Goal: Task Accomplishment & Management: Manage account settings

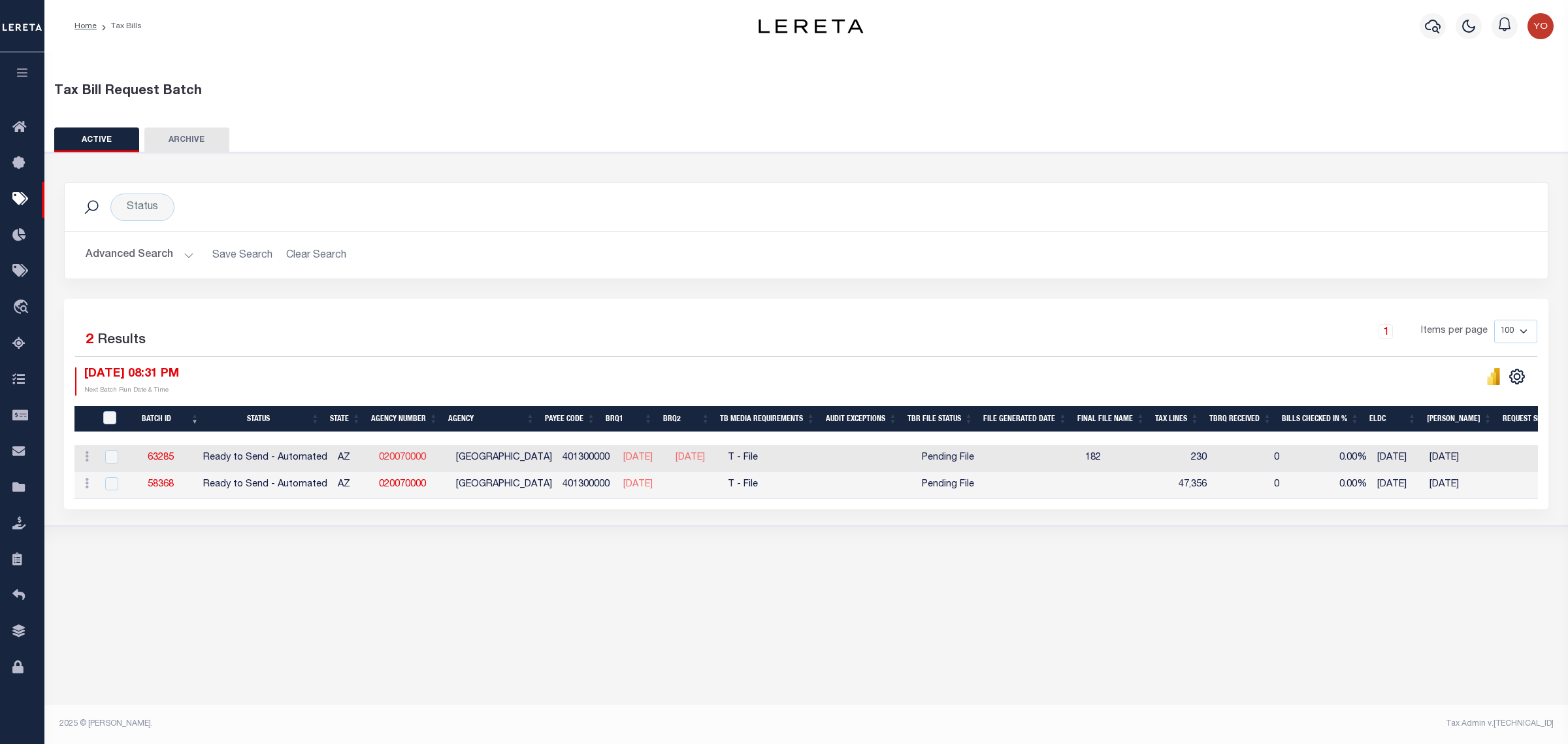
click at [410, 457] on link "020070000" at bounding box center [402, 457] width 47 height 9
checkbox input "true"
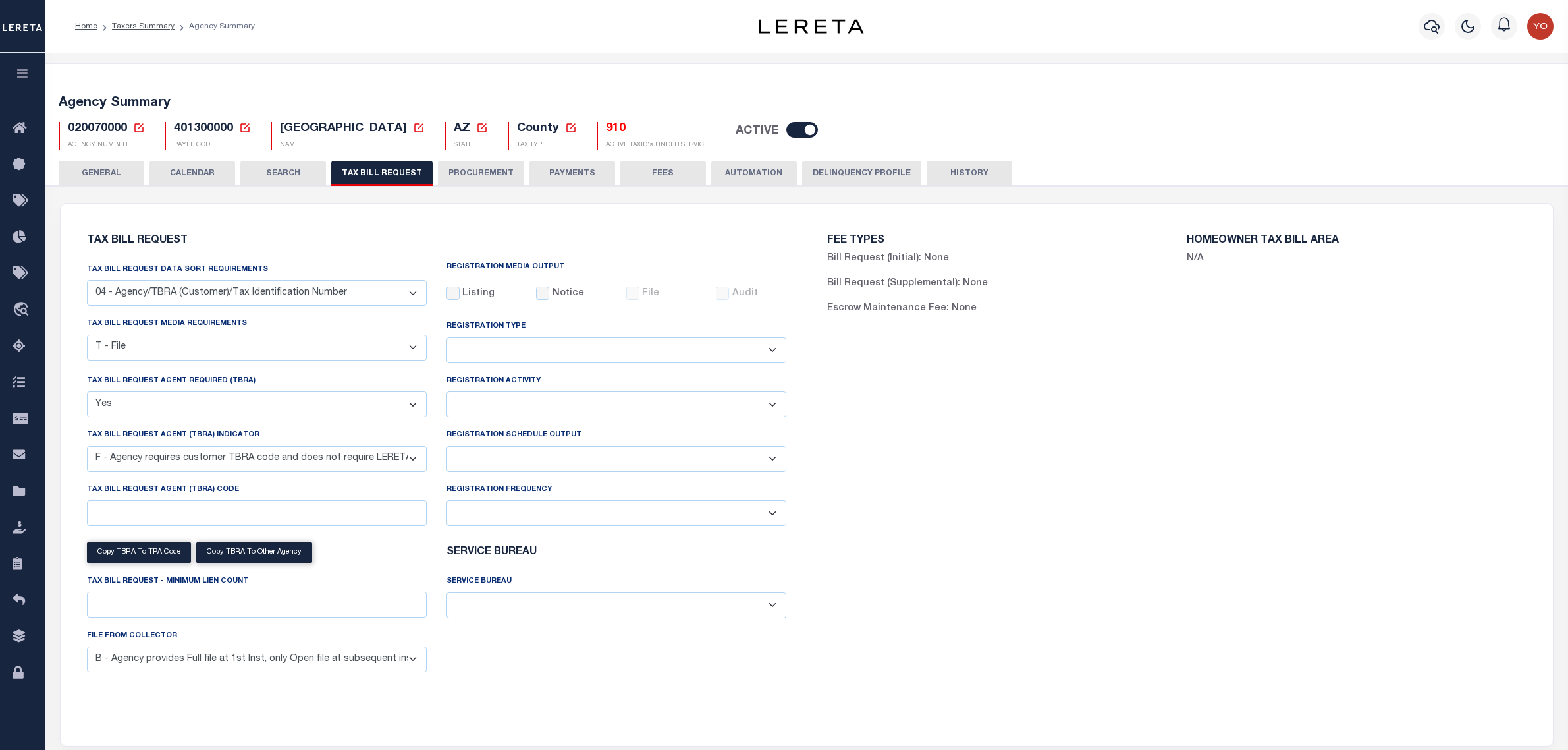
select select "28"
select select "22"
select select "true"
select select "14"
select select
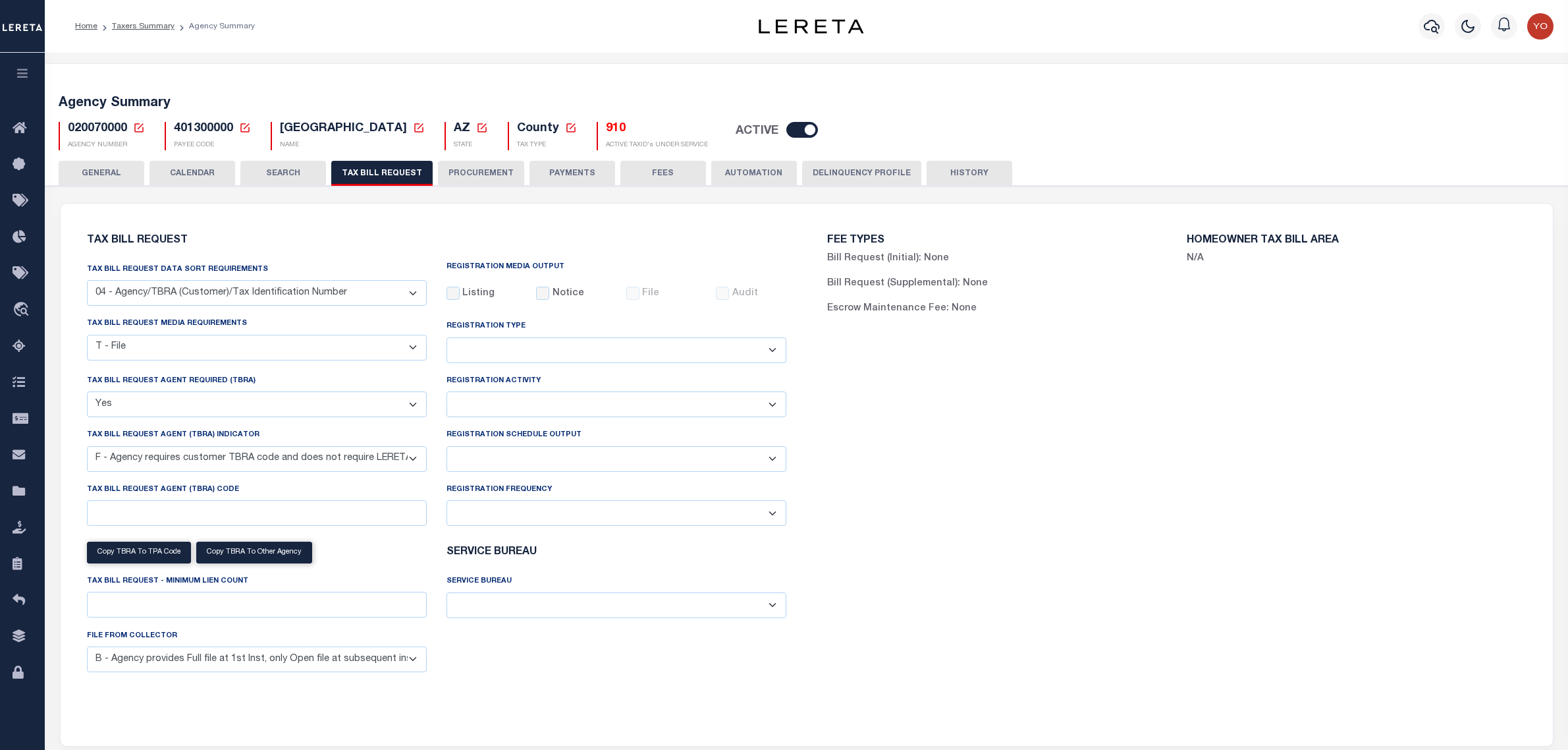
select select "3"
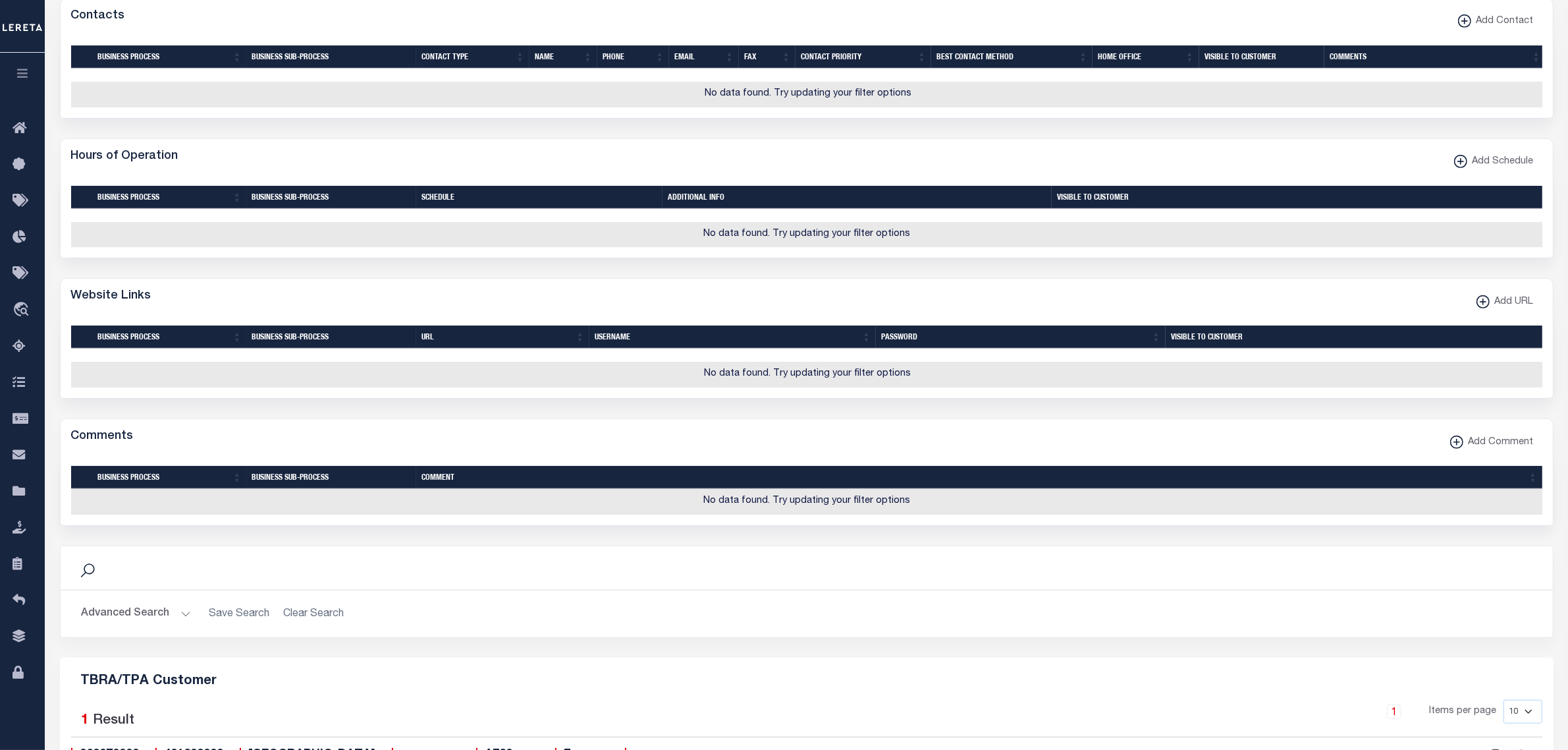
scroll to position [1217, 0]
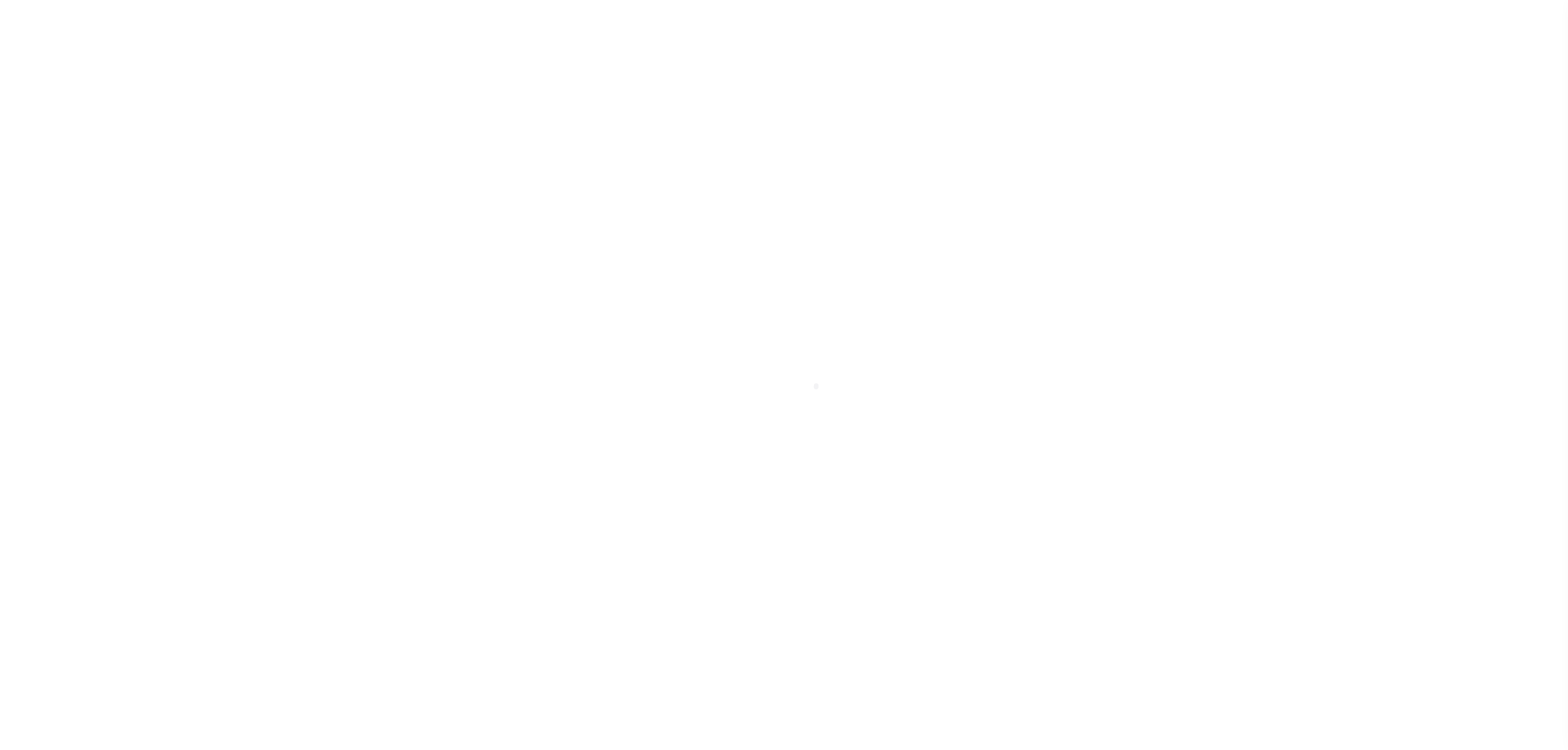
select select
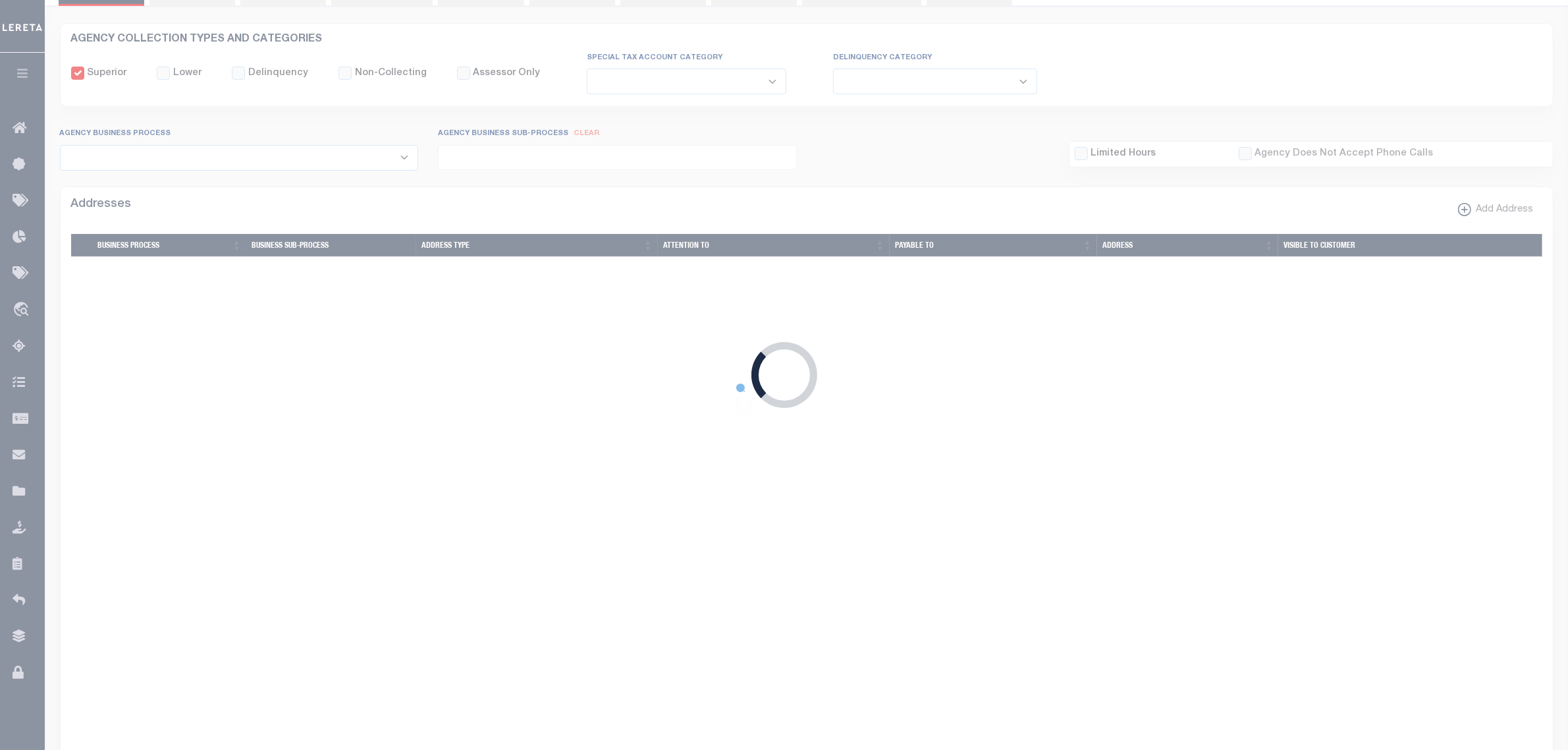
checkbox input "false"
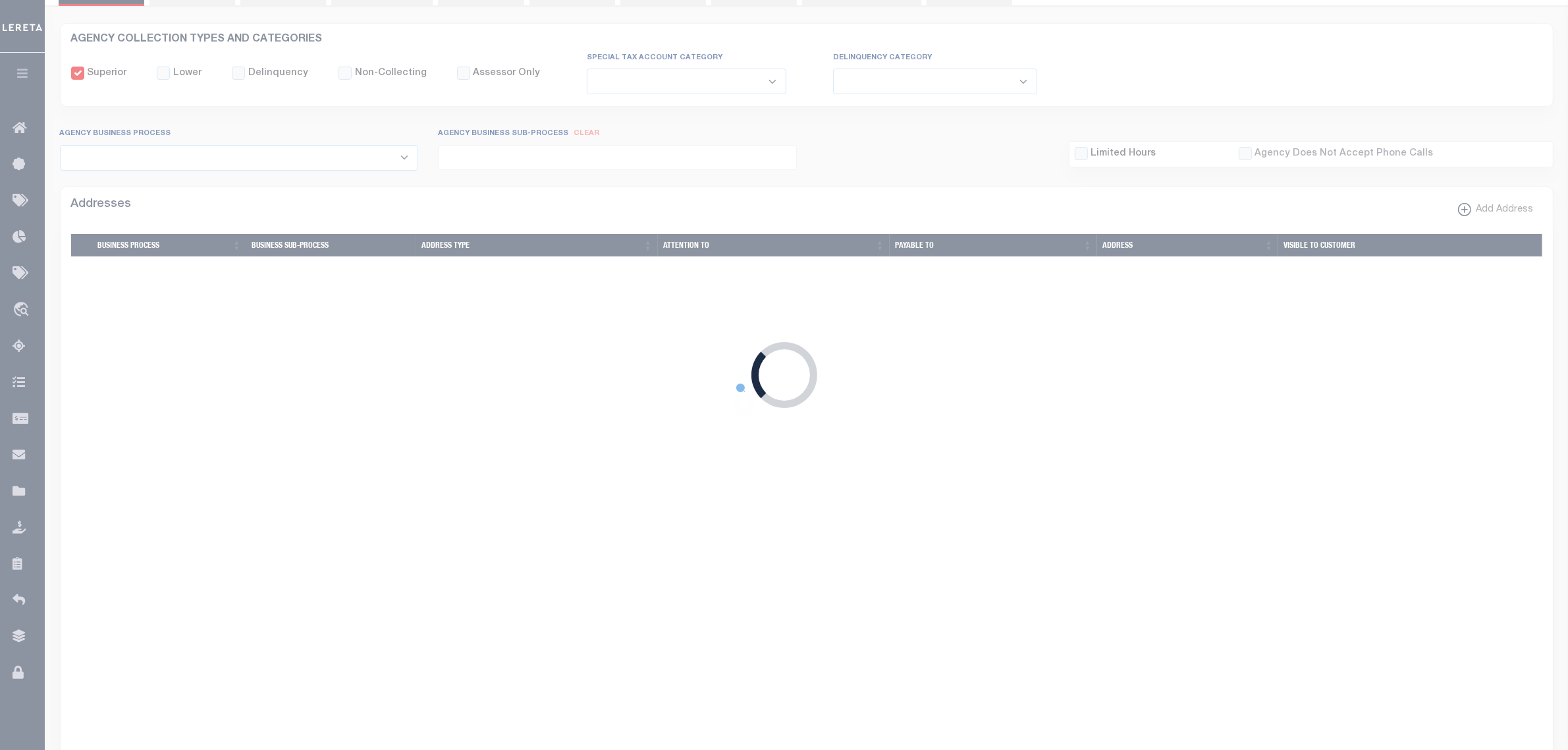
type input "401300000"
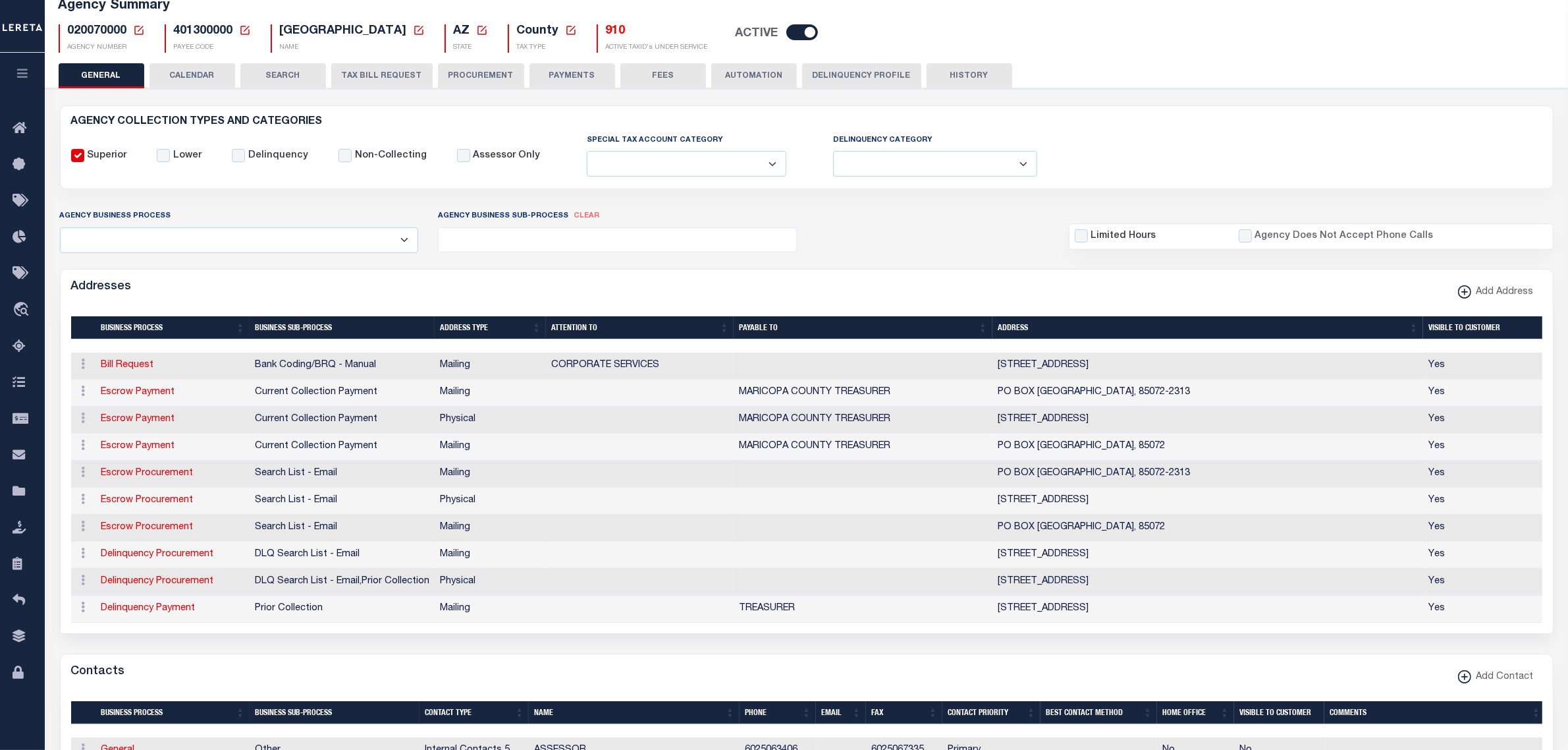
scroll to position [0, 0]
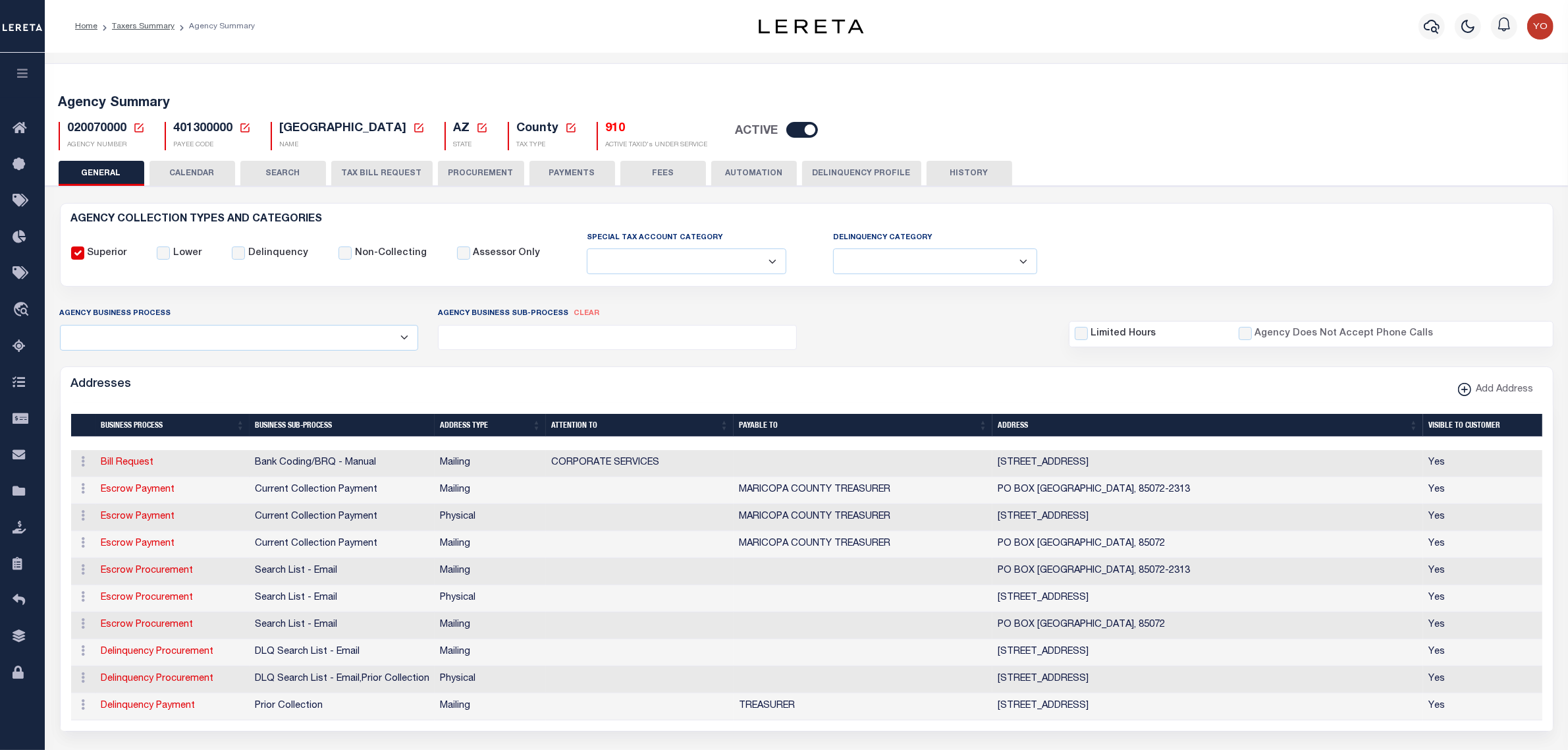
click at [381, 174] on button "TAX BILL REQUEST" at bounding box center [381, 173] width 101 height 25
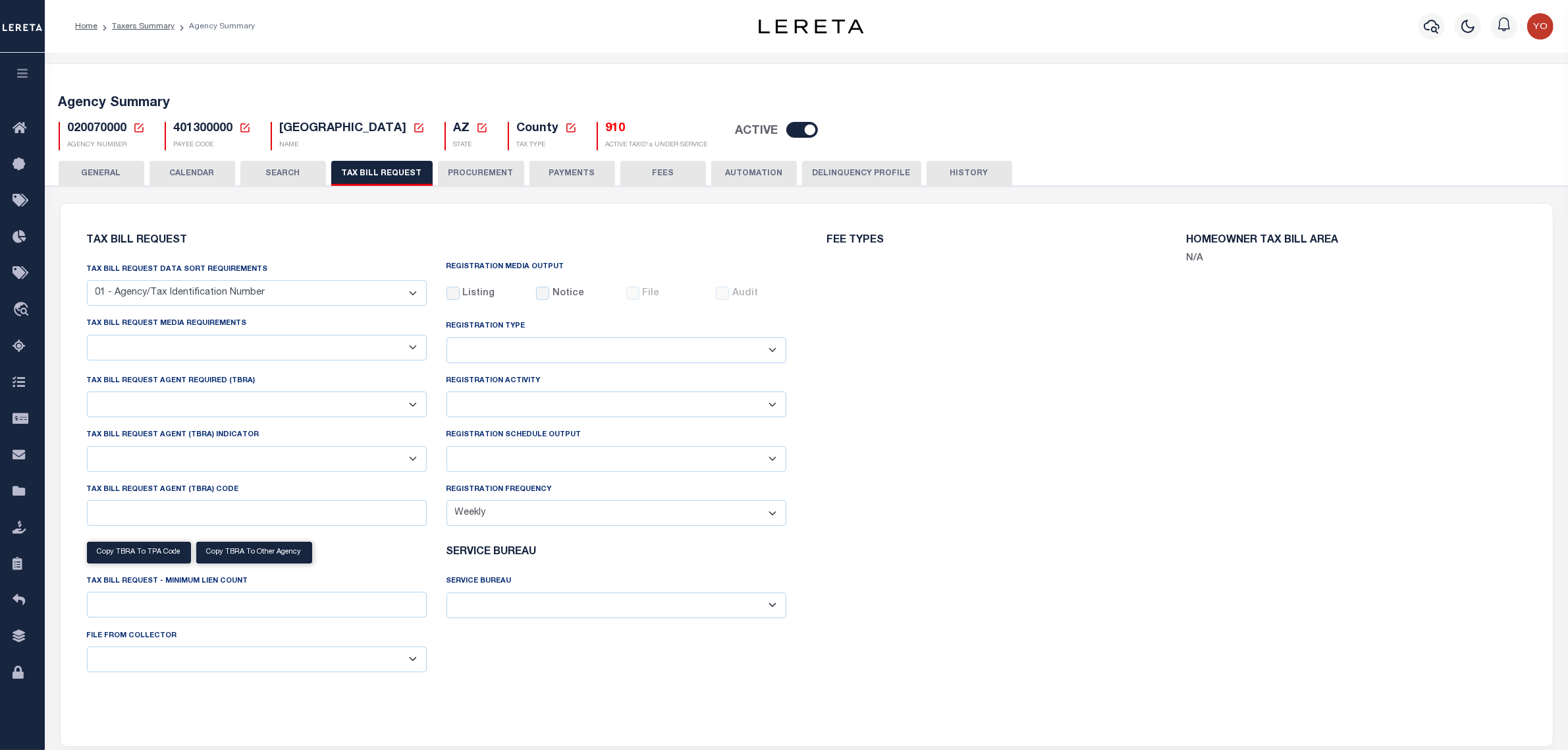
select select "28"
checkbox input "false"
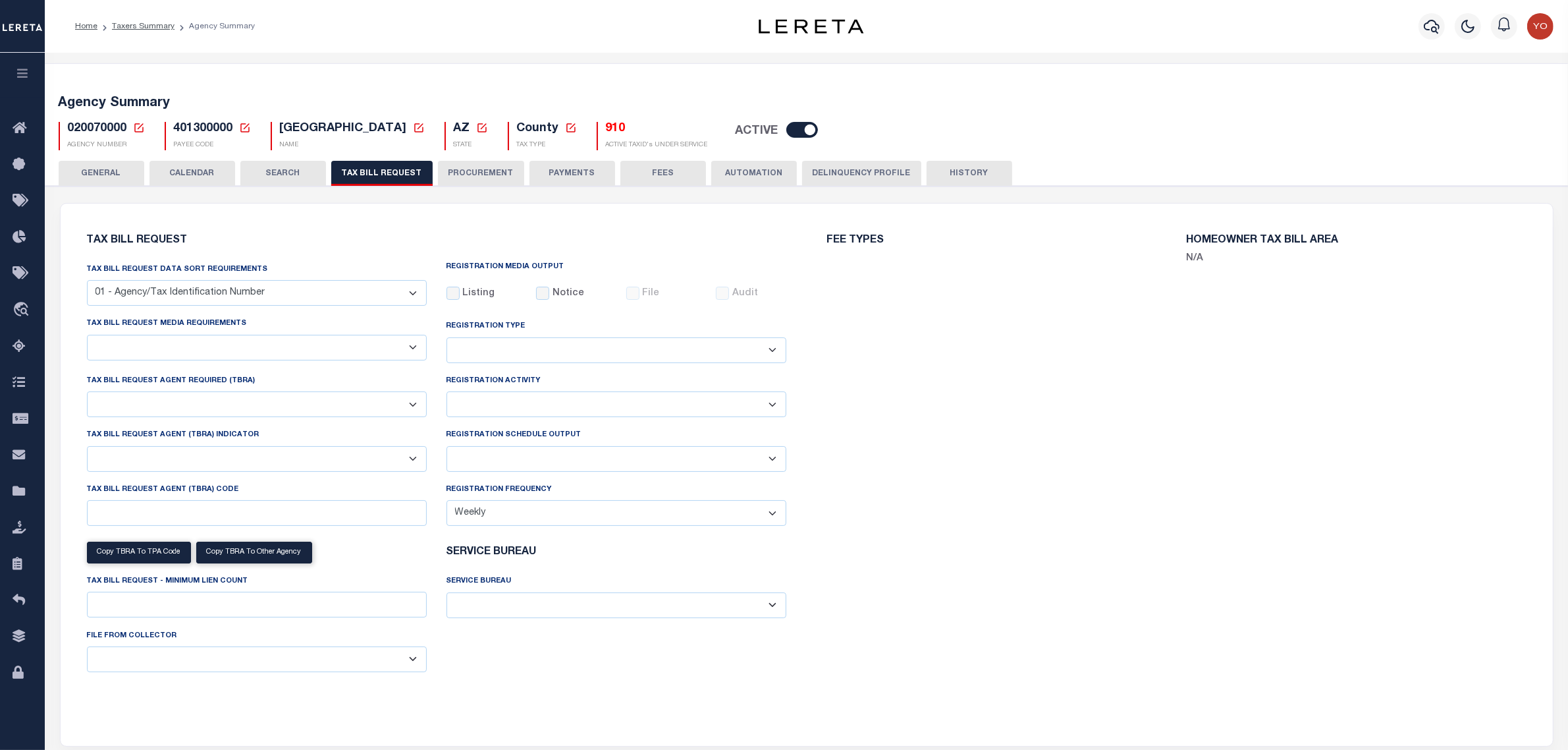
select select "22"
select select "true"
select select "14"
select select
select select "3"
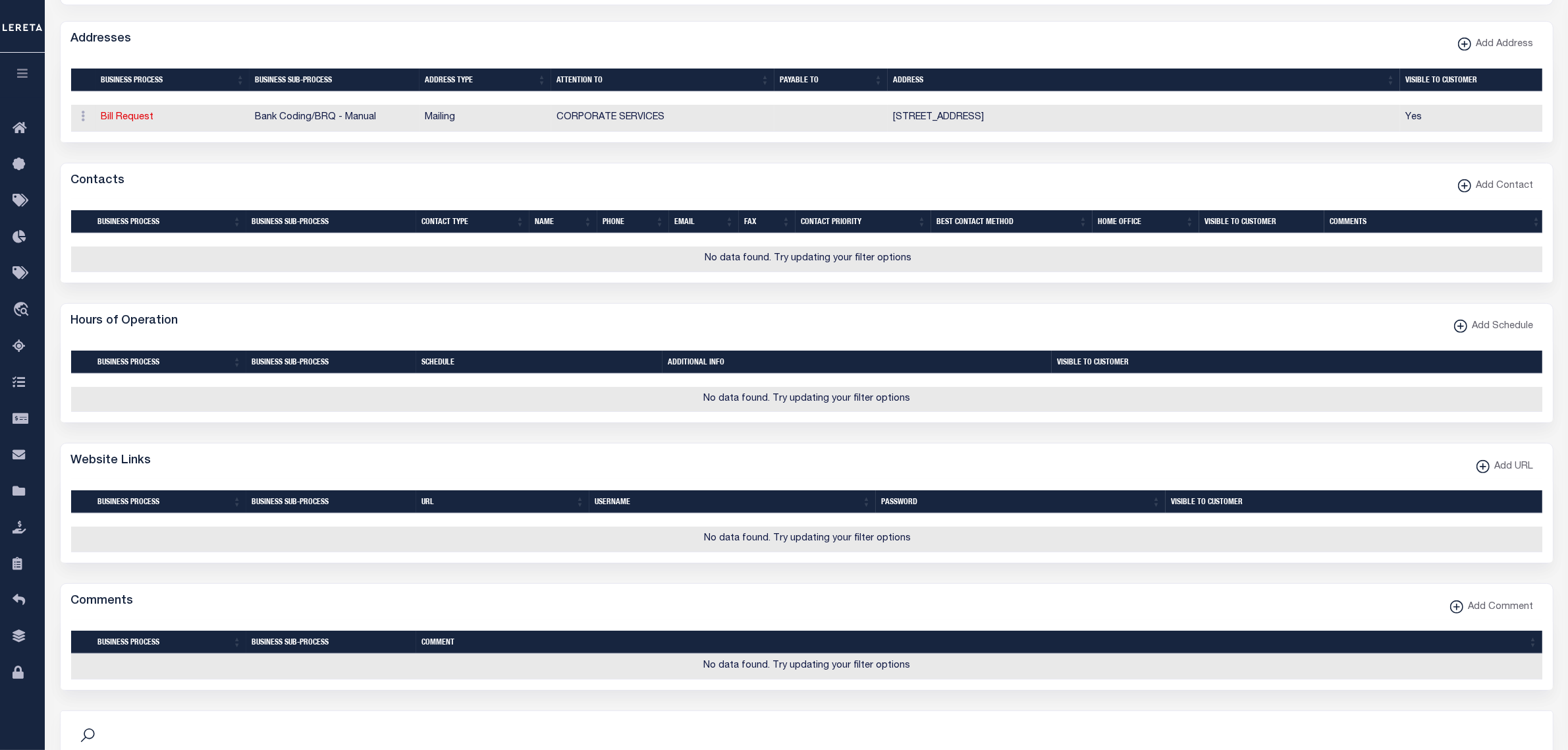
scroll to position [1230, 0]
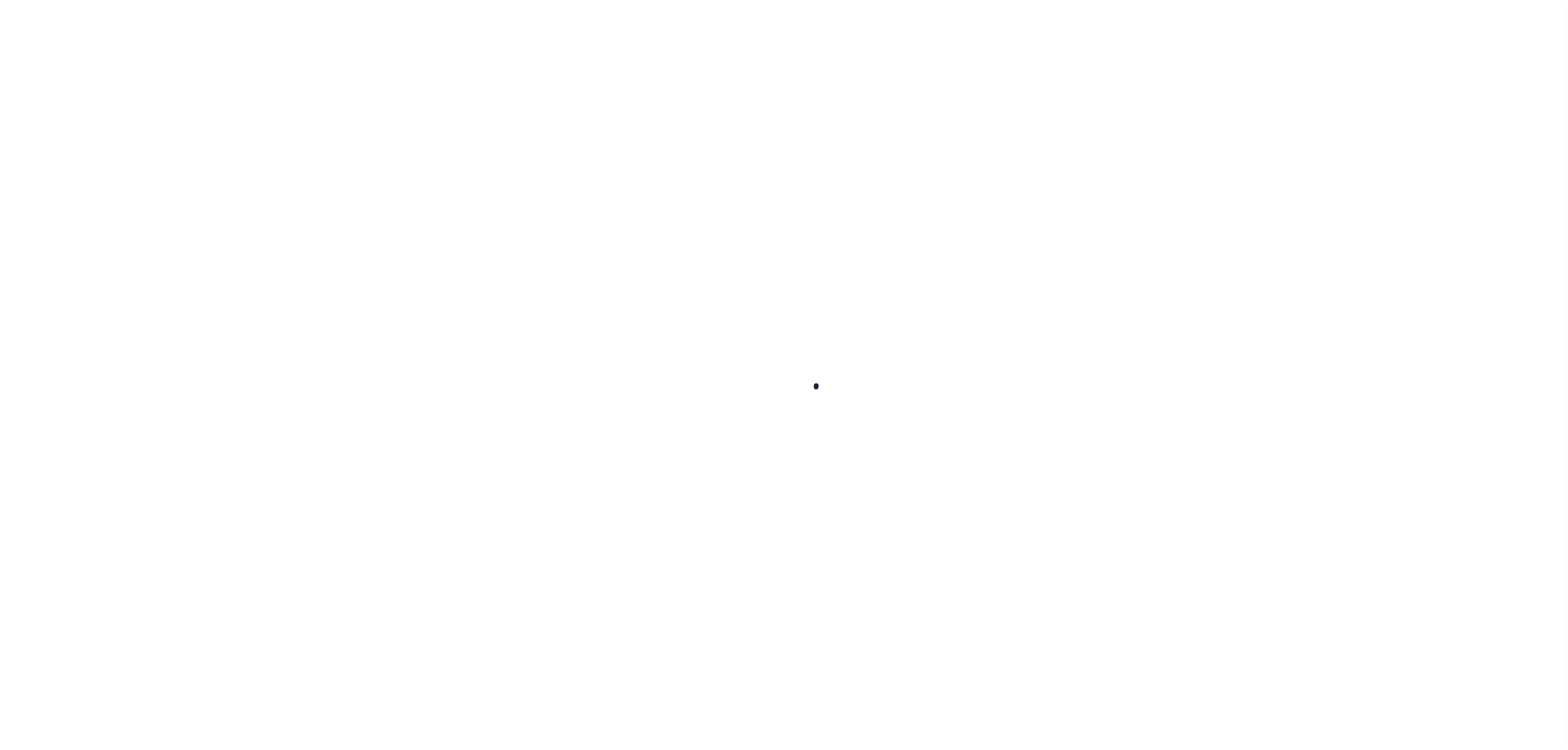
select select
checkbox input "false"
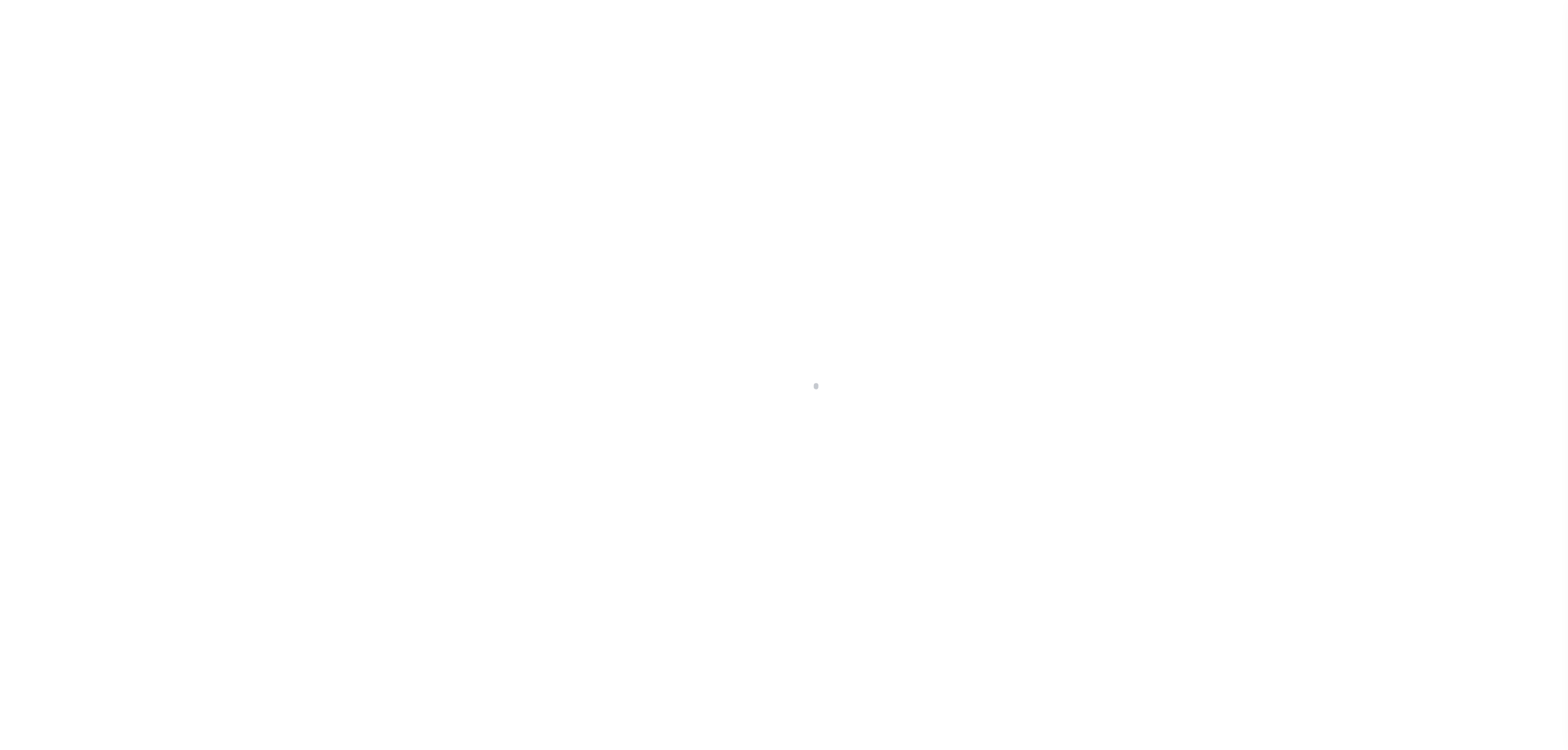
checkbox input "false"
type input "401300000"
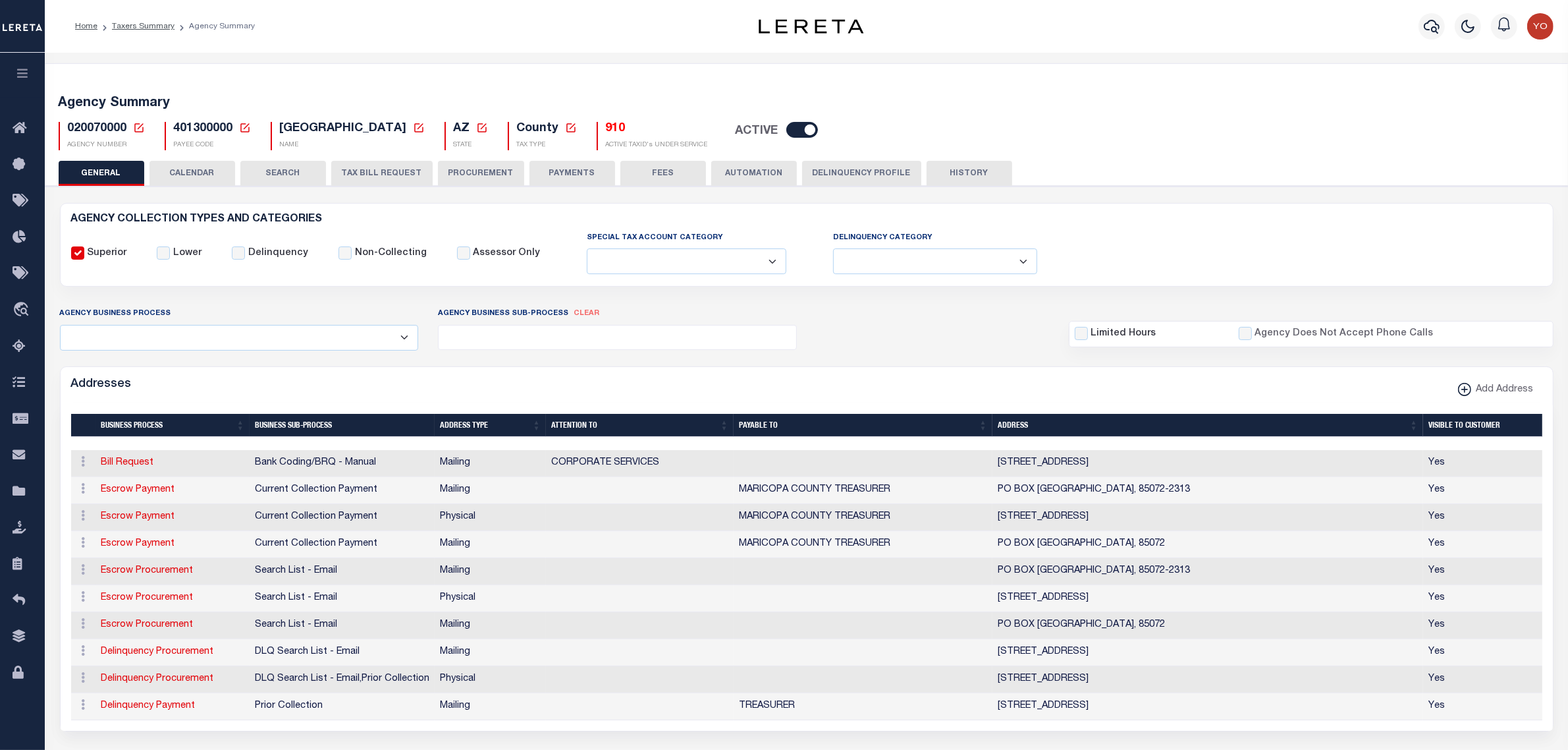
click at [374, 173] on button "TAX BILL REQUEST" at bounding box center [381, 173] width 101 height 25
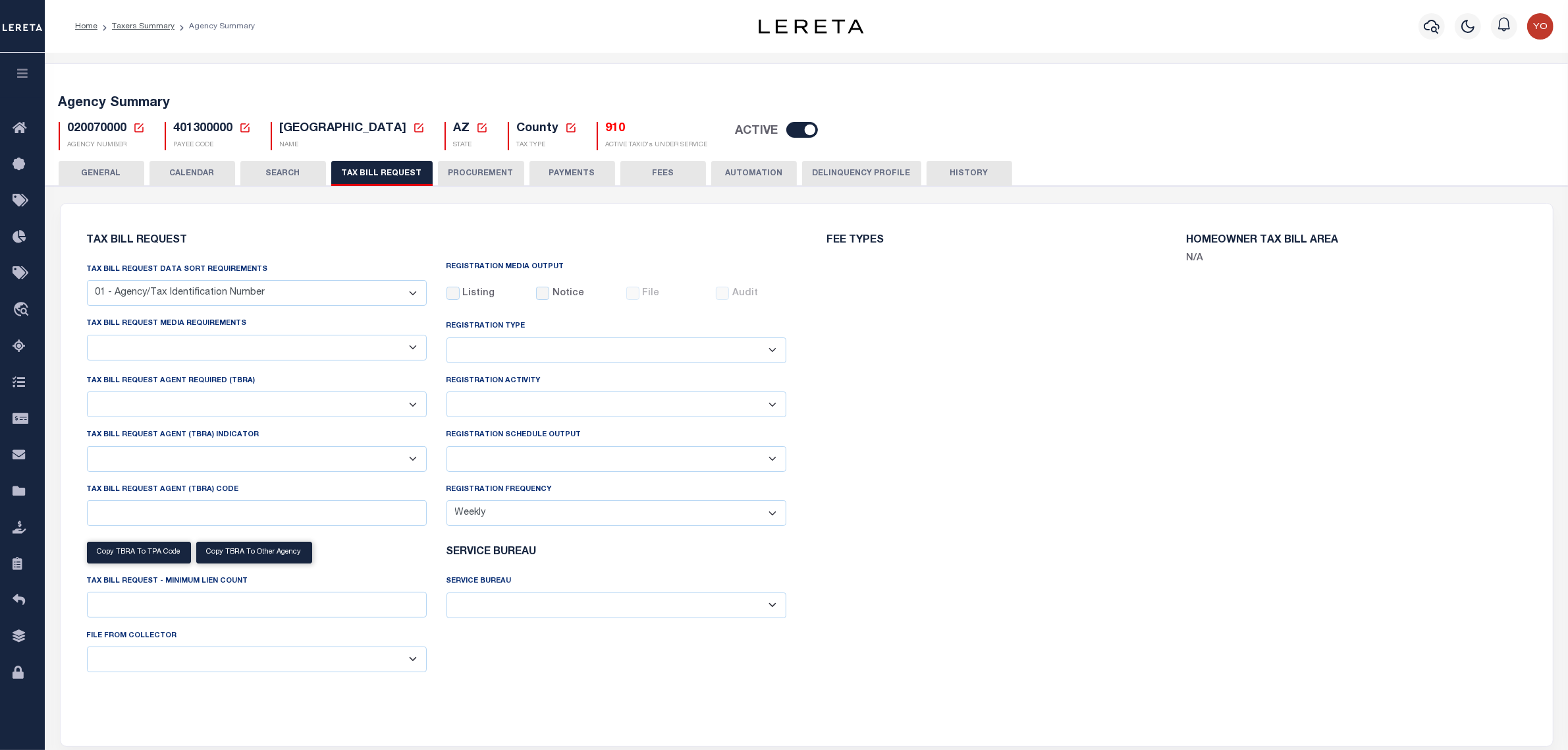
select select "28"
checkbox input "false"
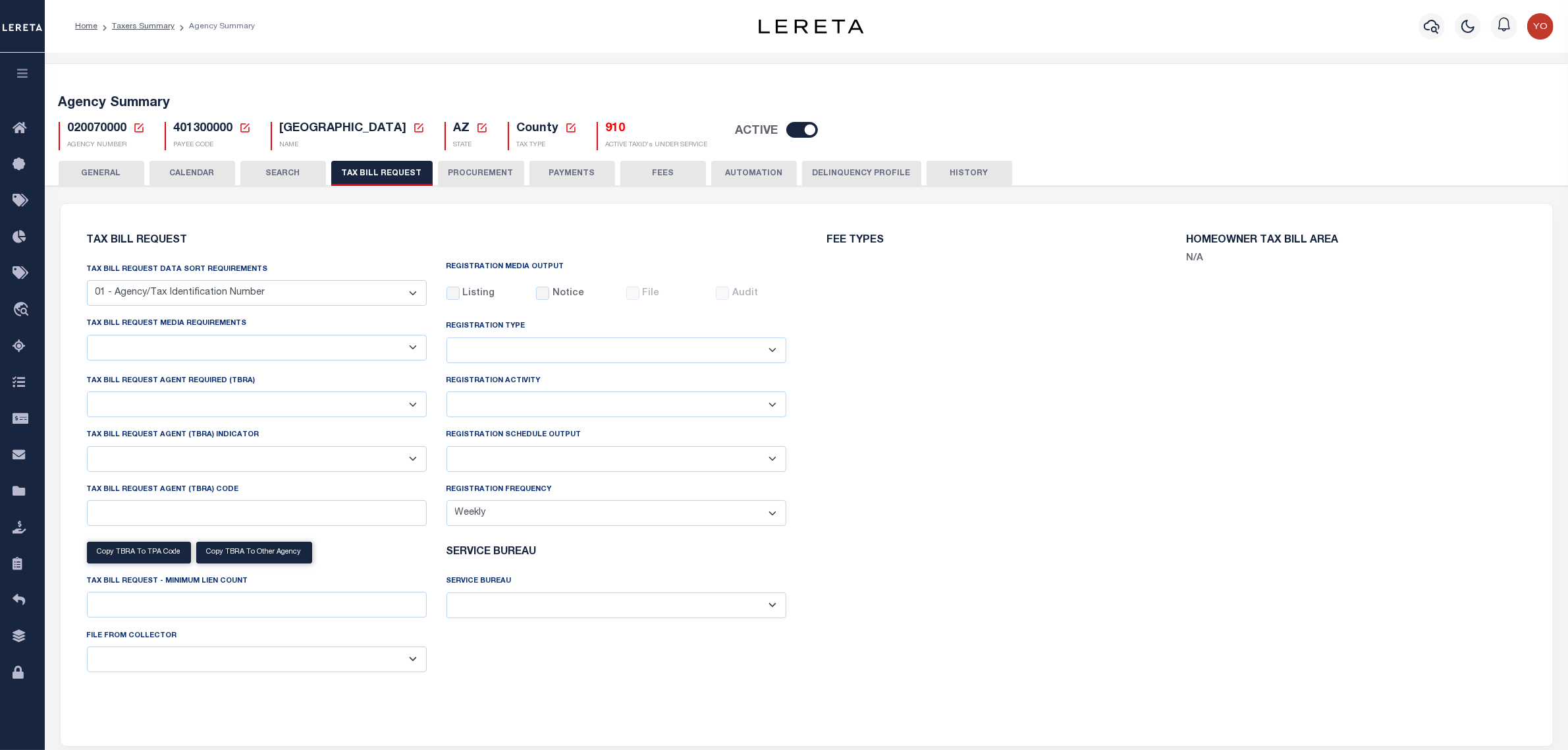
select select "22"
select select "true"
select select "14"
select select
select select "3"
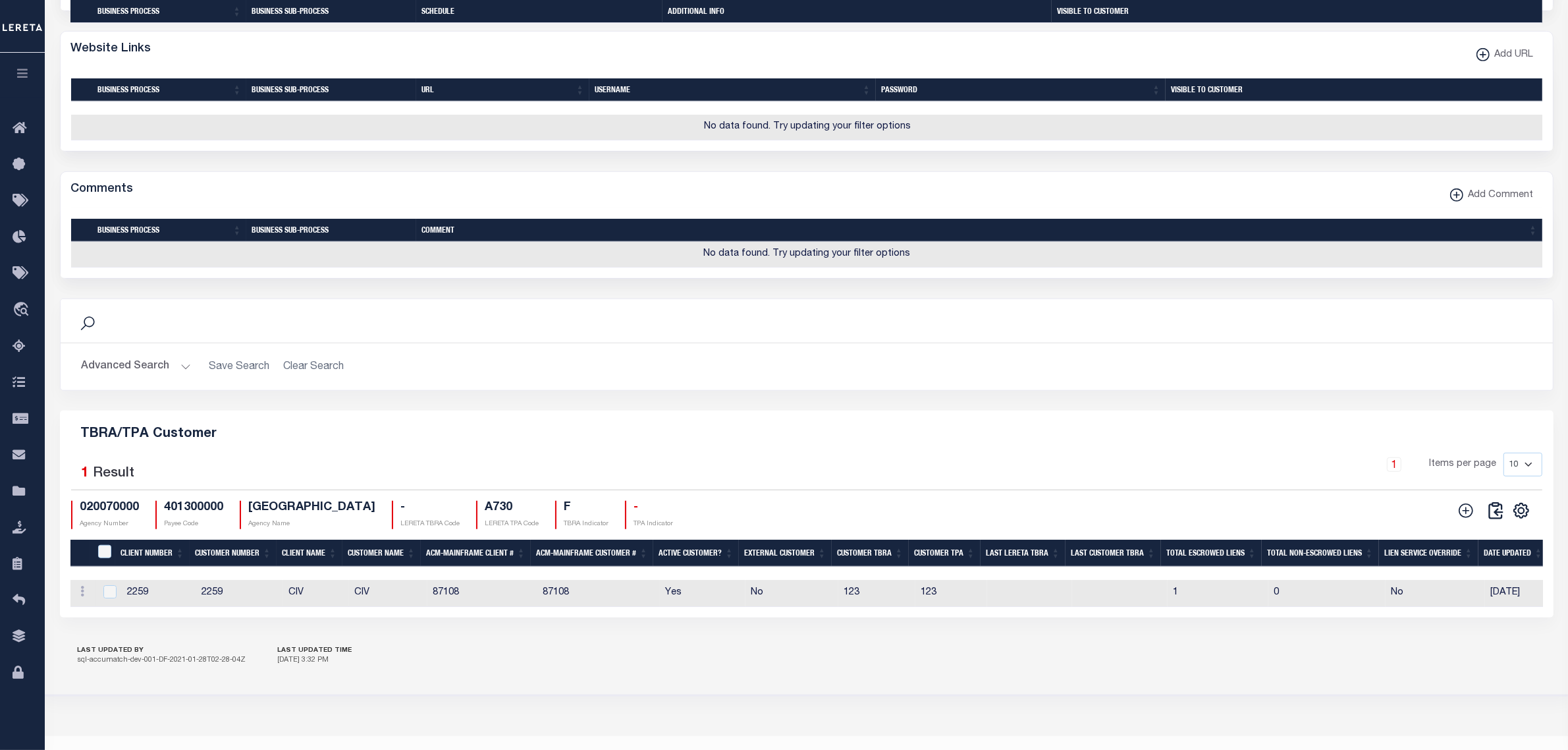
scroll to position [1217, 0]
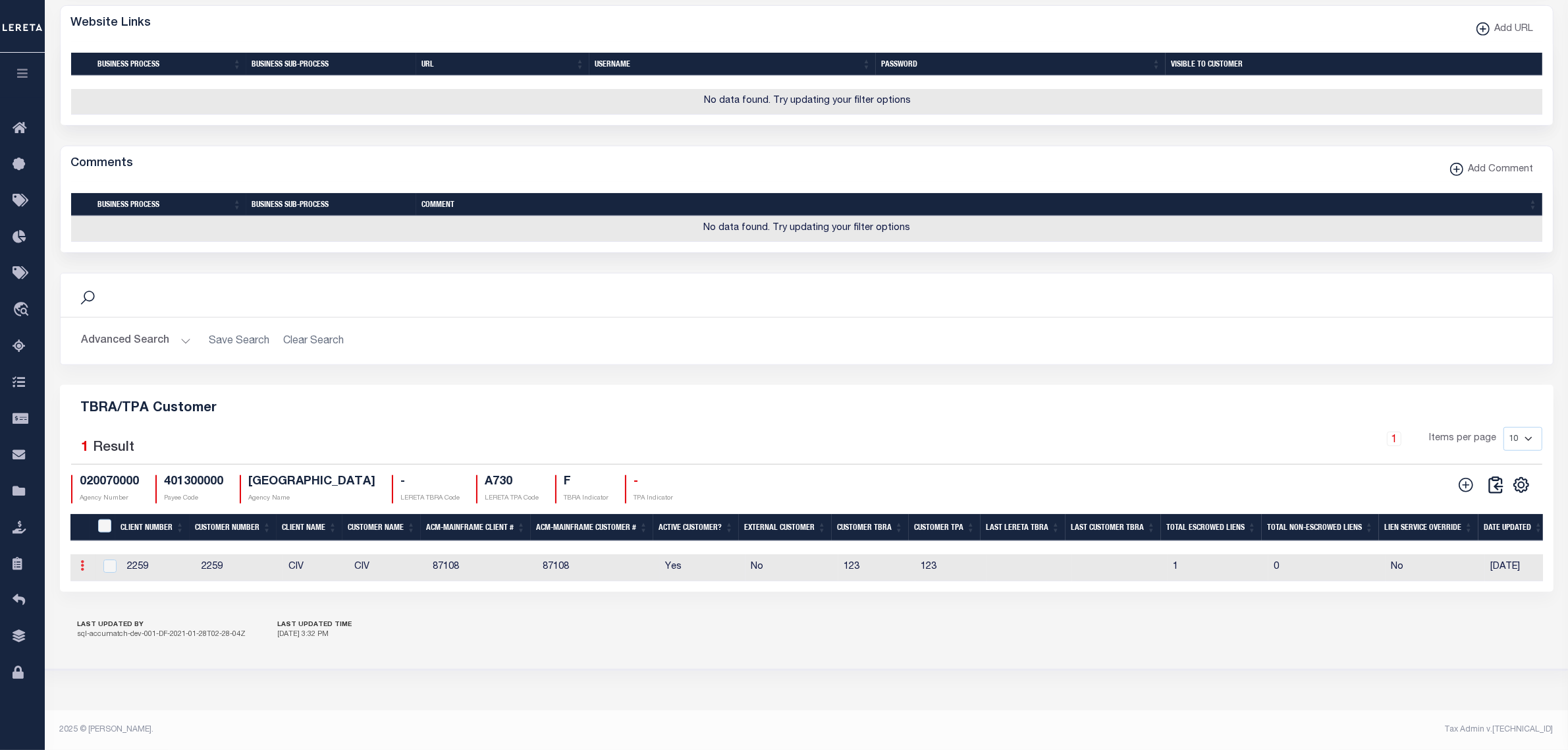
click at [84, 568] on link at bounding box center [83, 568] width 15 height 11
click at [104, 591] on link "Edit" at bounding box center [106, 586] width 60 height 22
type input "CIV"
type input "2259"
type input "123"
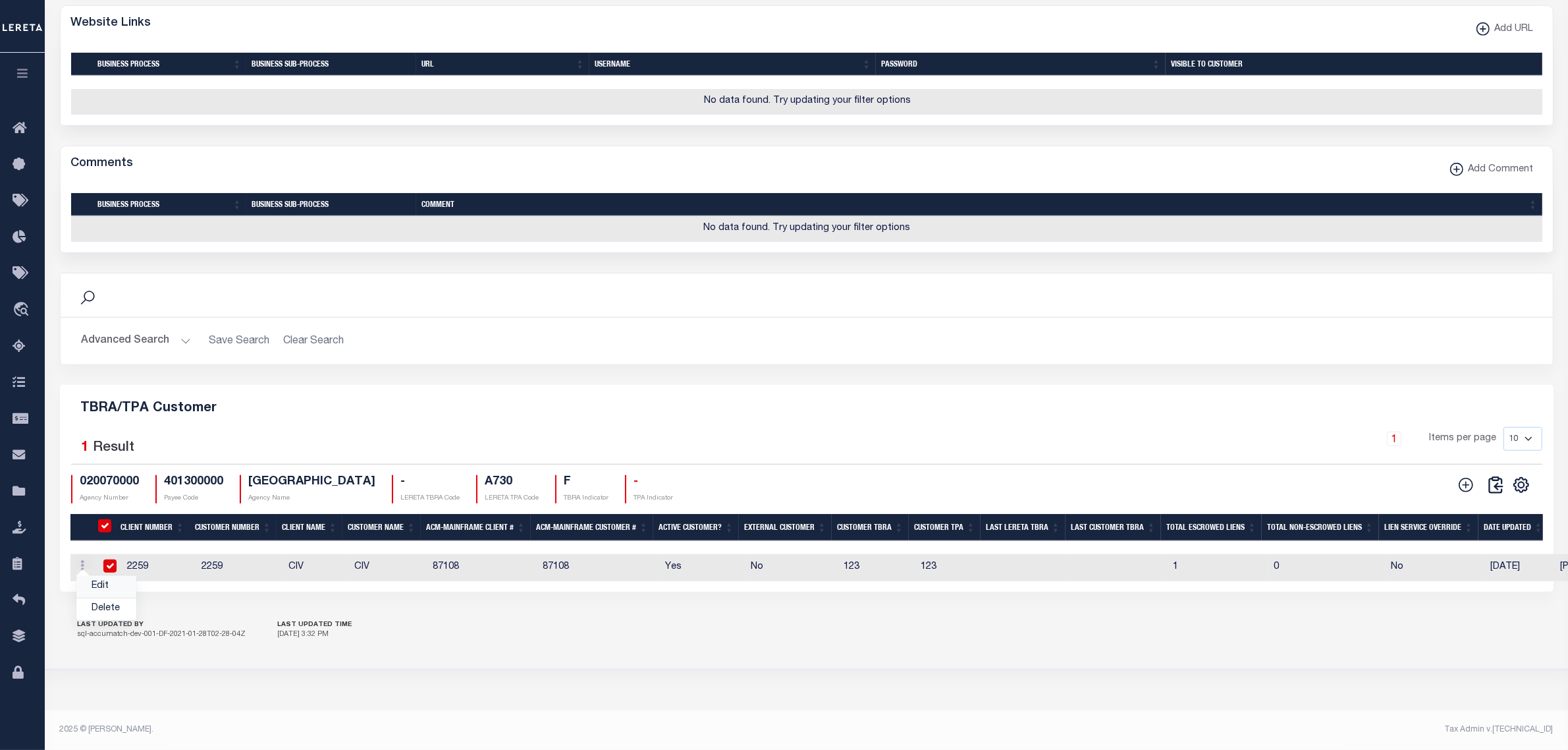
type input "123"
checkbox input "true"
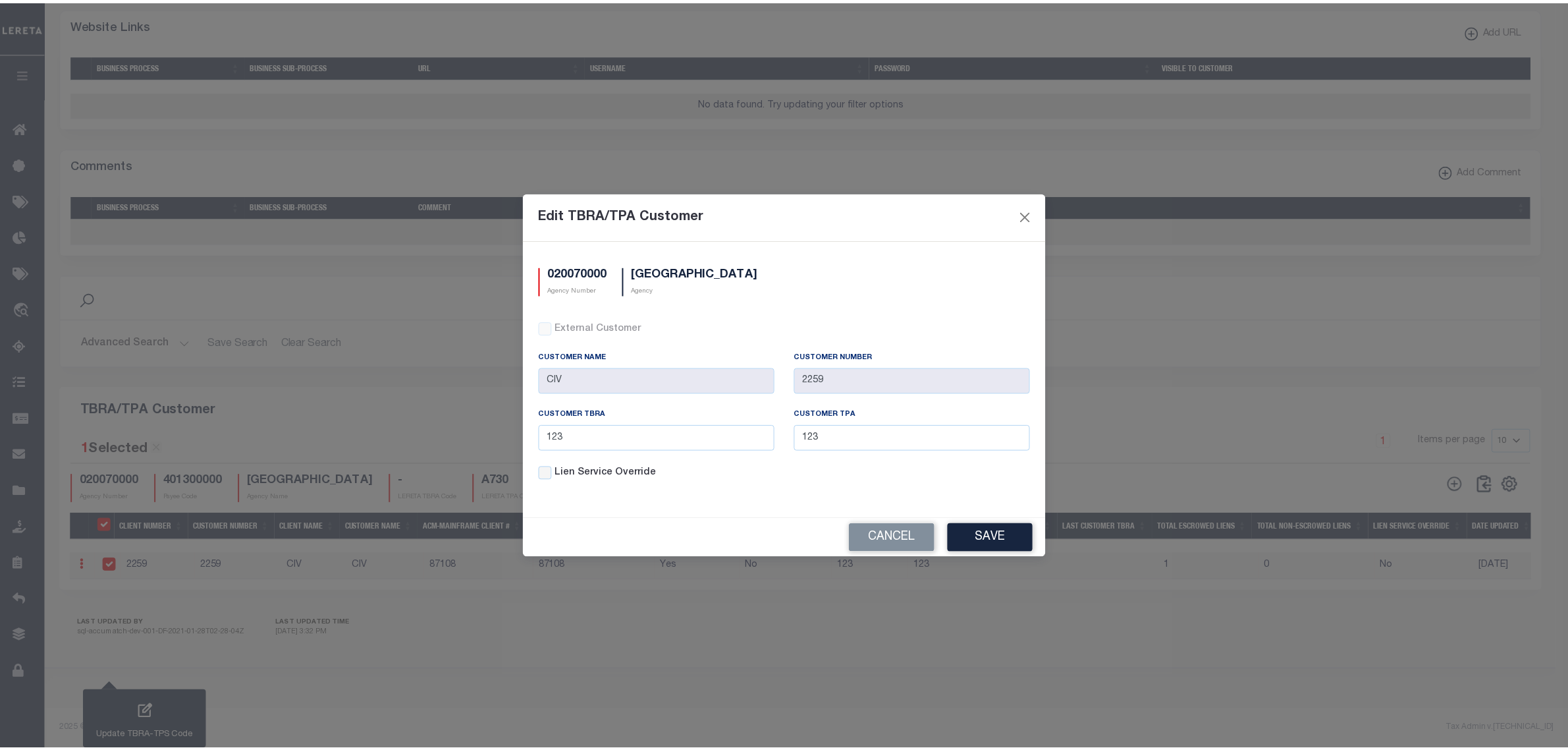
scroll to position [962, 0]
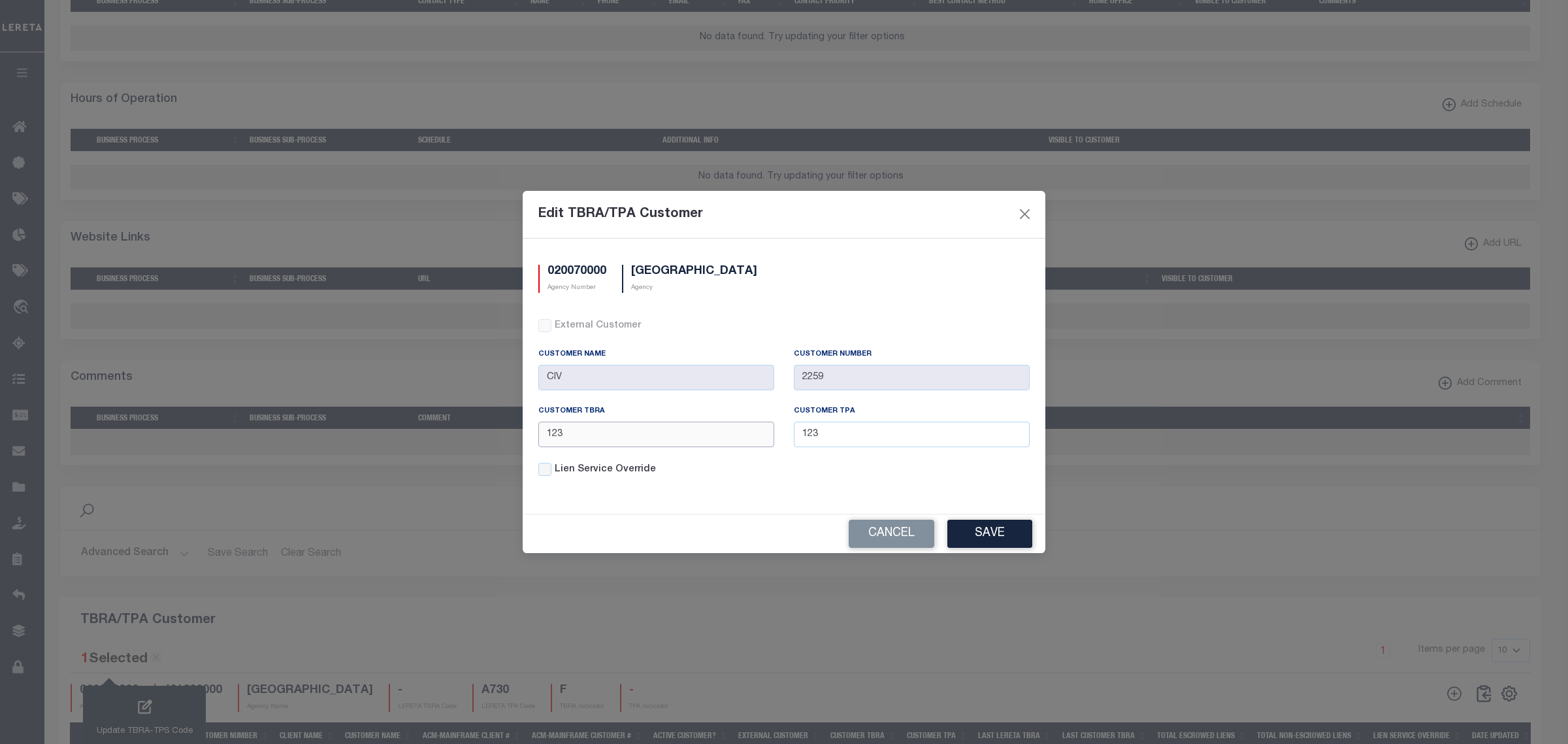
click at [579, 431] on input "123" at bounding box center [656, 434] width 236 height 25
drag, startPoint x: 574, startPoint y: 435, endPoint x: 449, endPoint y: 435, distance: 125.0
click at [449, 435] on div "Edit TBRA/TPA Customer 020070000 Agency Number MARICOPA COUNTY Agency External …" at bounding box center [784, 372] width 1568 height 744
click at [820, 433] on input "123" at bounding box center [911, 434] width 236 height 25
drag, startPoint x: 842, startPoint y: 433, endPoint x: 752, endPoint y: 433, distance: 90.0
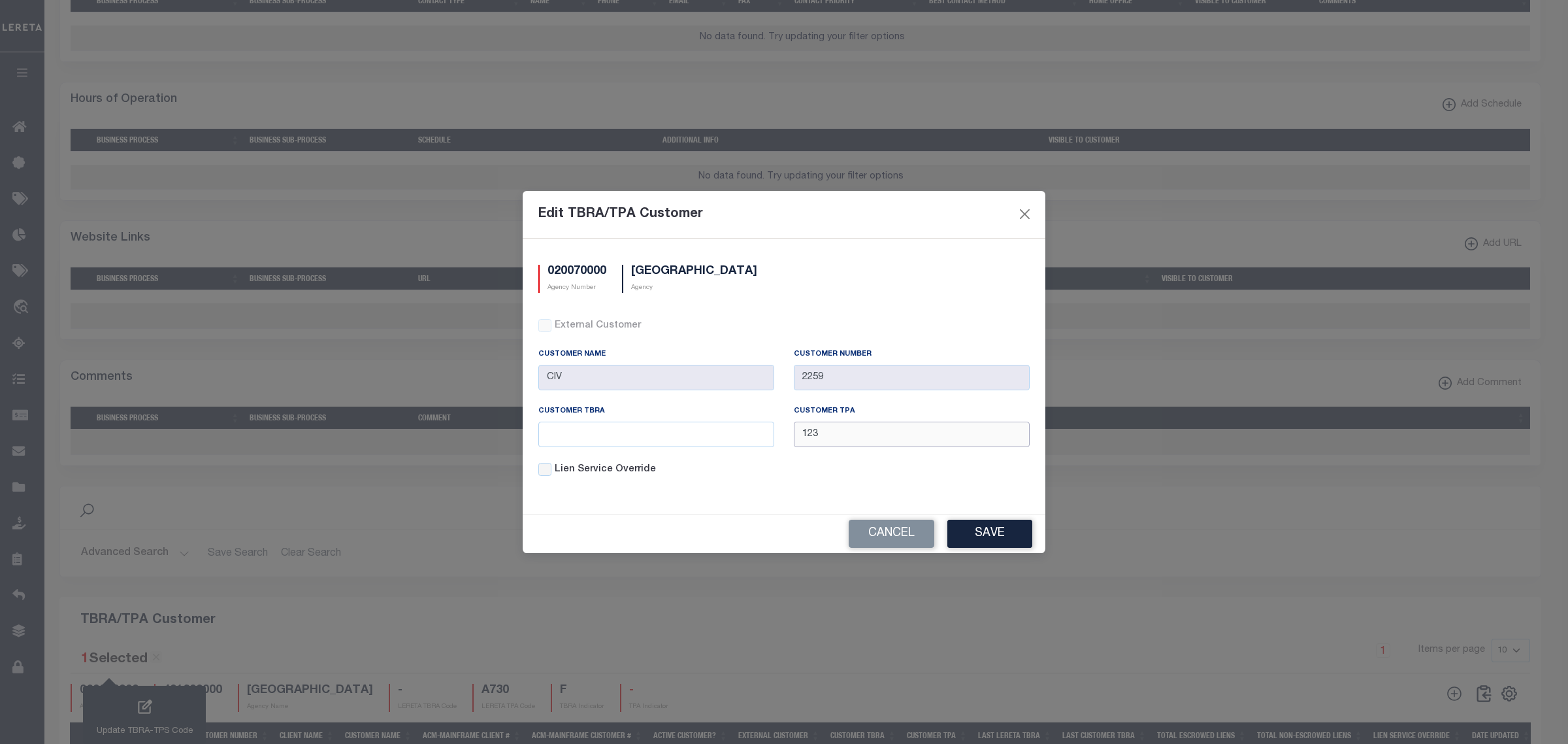
click at [752, 433] on div "Customer TBRA Customer TPA 123" at bounding box center [783, 434] width 511 height 57
click at [990, 537] on button "Save" at bounding box center [990, 533] width 85 height 28
